Goal: Find specific page/section: Find specific page/section

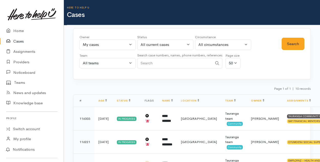
select select "205"
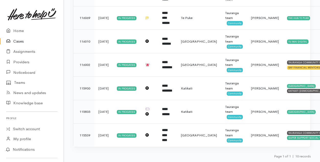
scroll to position [192, 0]
click at [21, 60] on link "Providers" at bounding box center [32, 62] width 64 height 10
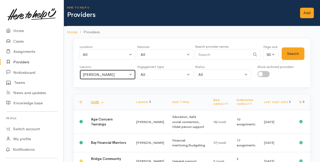
click at [131, 74] on button "[PERSON_NAME]" at bounding box center [107, 74] width 56 height 10
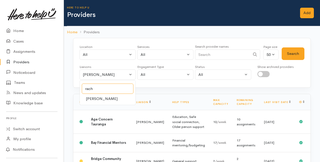
type input "rach"
click at [89, 98] on span "[PERSON_NAME]" at bounding box center [102, 99] width 32 height 6
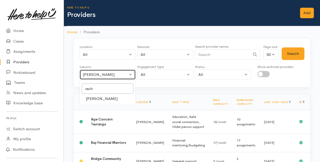
select select "1612"
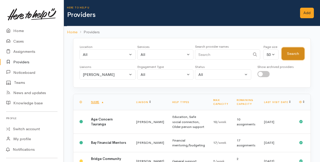
click at [287, 53] on button "Search" at bounding box center [293, 53] width 23 height 13
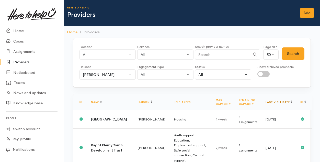
click at [284, 100] on link "Last visit date" at bounding box center [279, 101] width 27 height 3
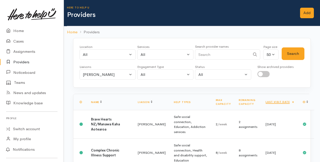
click at [284, 100] on link "Last visit date" at bounding box center [280, 101] width 29 height 3
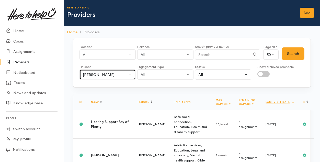
click at [132, 72] on button "[PERSON_NAME]" at bounding box center [107, 74] width 56 height 10
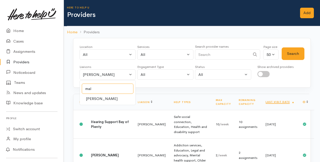
type input "mal"
click at [107, 97] on span "[PERSON_NAME]" at bounding box center [102, 99] width 32 height 6
select select "1613"
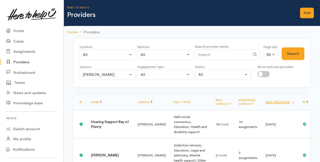
click at [309, 46] on div "Location All Tauranga Eastern Bay of Plenty - other Kawerau Ōhope Ōpōtiki Whaka…" at bounding box center [192, 63] width 238 height 50
click at [294, 55] on button "Search" at bounding box center [293, 53] width 23 height 13
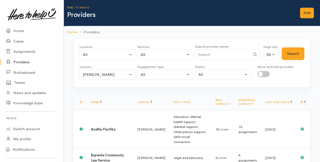
click at [285, 100] on th "Last visit date" at bounding box center [278, 102] width 35 height 16
click at [284, 100] on link "Last visit date" at bounding box center [278, 101] width 27 height 3
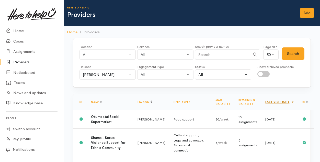
click at [286, 100] on link "Last visit date" at bounding box center [279, 101] width 29 height 3
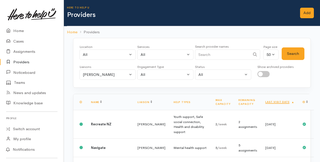
scroll to position [26, 0]
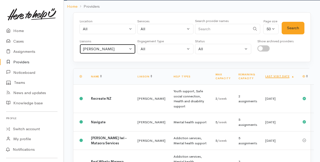
click at [132, 49] on button "[PERSON_NAME]" at bounding box center [107, 49] width 56 height 10
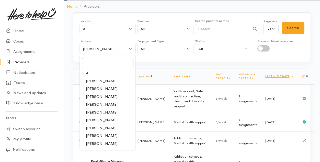
click at [91, 78] on span "[PERSON_NAME]" at bounding box center [102, 81] width 32 height 6
select select "205"
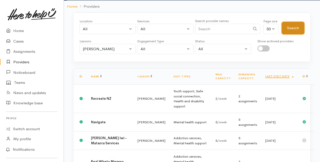
click at [294, 30] on button "Search" at bounding box center [293, 28] width 23 height 13
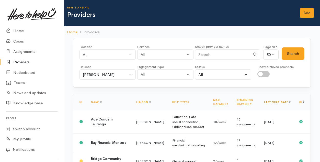
click at [284, 101] on link "Last visit date" at bounding box center [277, 101] width 27 height 3
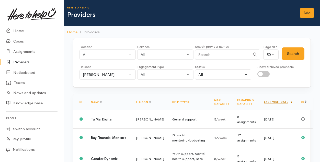
click at [284, 100] on link "Last visit date" at bounding box center [278, 101] width 29 height 3
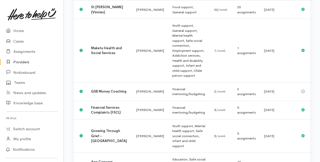
scroll to position [102, 0]
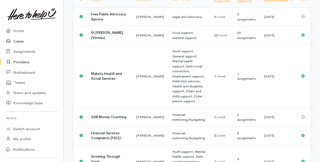
click at [20, 41] on link "Cases" at bounding box center [32, 41] width 64 height 10
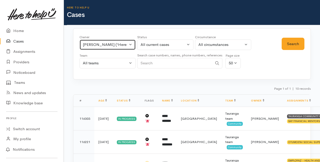
click at [130, 45] on button "[PERSON_NAME] ('Here to help u')" at bounding box center [107, 44] width 56 height 10
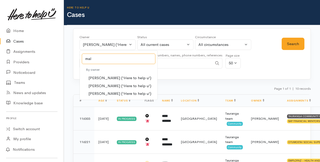
type input "mal"
click at [104, 83] on span "[PERSON_NAME] ('Here to help u')" at bounding box center [119, 86] width 63 height 6
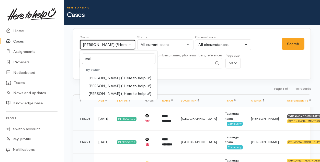
select select "1613"
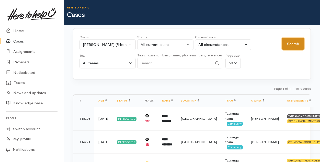
click at [296, 45] on button "Search" at bounding box center [293, 44] width 23 height 13
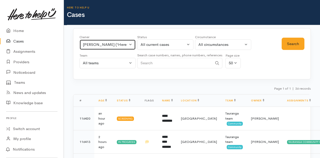
click at [130, 44] on button "[PERSON_NAME] ('Here to help u')" at bounding box center [107, 44] width 56 height 10
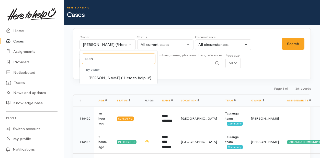
type input "rach"
click at [109, 76] on span "[PERSON_NAME] ('Here to help u')" at bounding box center [119, 78] width 63 height 6
select select "1612"
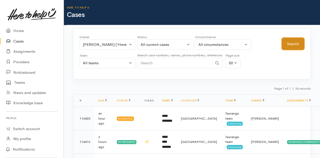
click at [300, 44] on button "Search" at bounding box center [293, 44] width 23 height 13
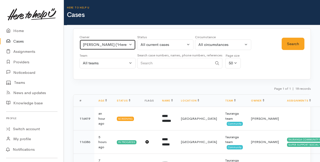
click at [130, 44] on button "[PERSON_NAME] ('Here to help u')" at bounding box center [107, 44] width 56 height 10
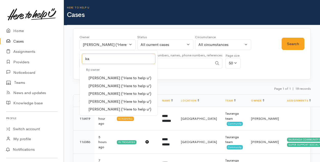
type input "ka"
click at [111, 91] on span "[PERSON_NAME] ('Here to help u')" at bounding box center [119, 93] width 63 height 6
select select "435"
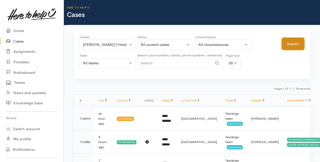
click at [291, 42] on button "Search" at bounding box center [293, 44] width 23 height 13
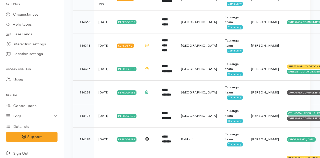
scroll to position [164, 0]
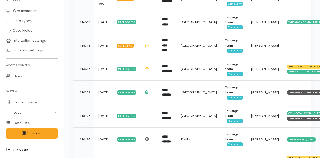
click at [9, 149] on icon at bounding box center [9, 149] width 7 height 6
